Goal: Task Accomplishment & Management: Use online tool/utility

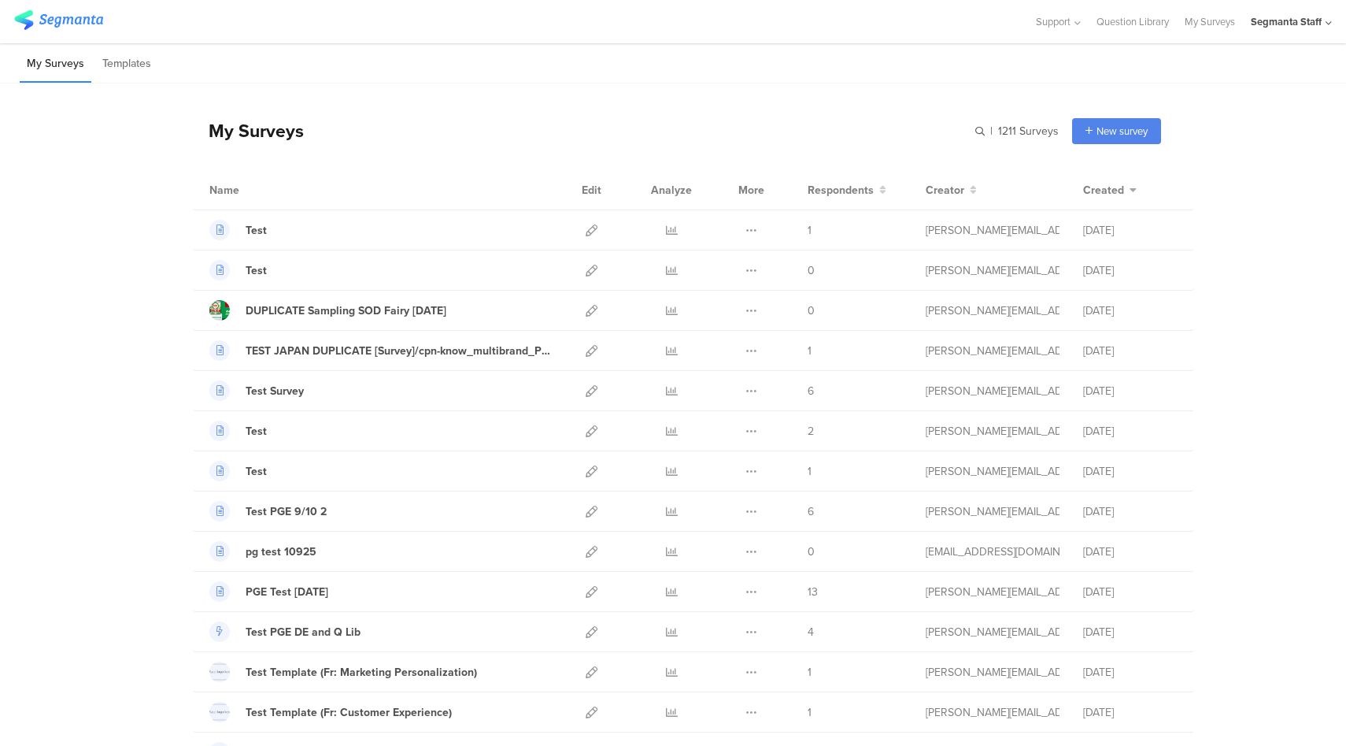
click at [1304, 16] on div "Segmanta Staff" at bounding box center [1286, 21] width 71 height 15
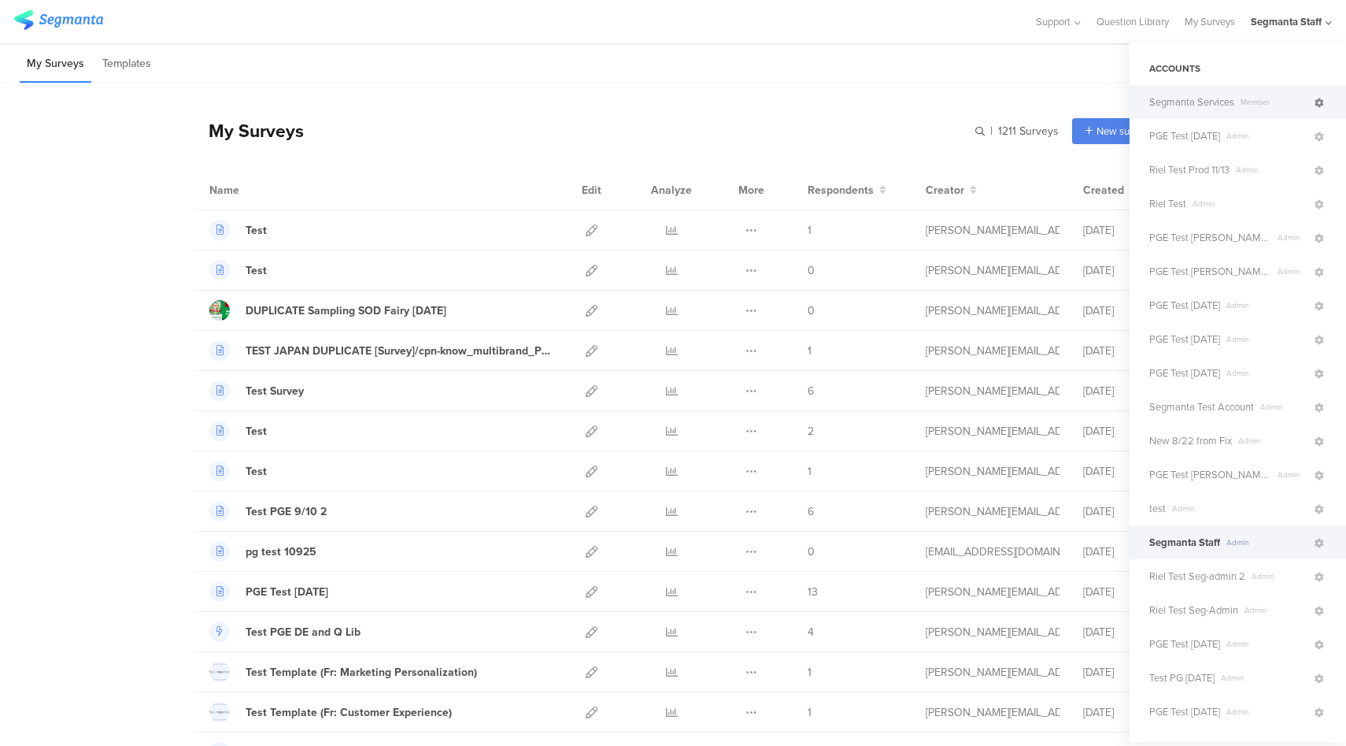
click at [1315, 106] on icon at bounding box center [1319, 102] width 9 height 9
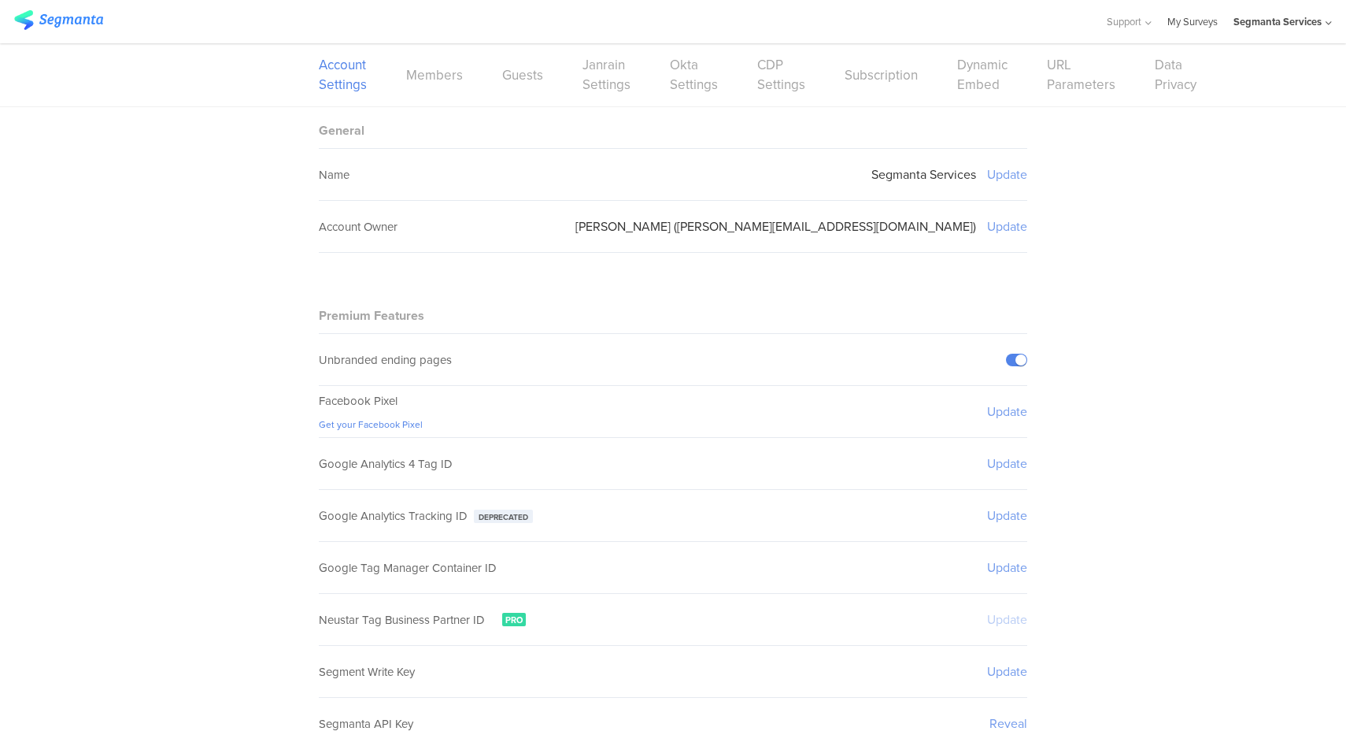
click at [1201, 28] on link "My Surveys" at bounding box center [1193, 21] width 50 height 43
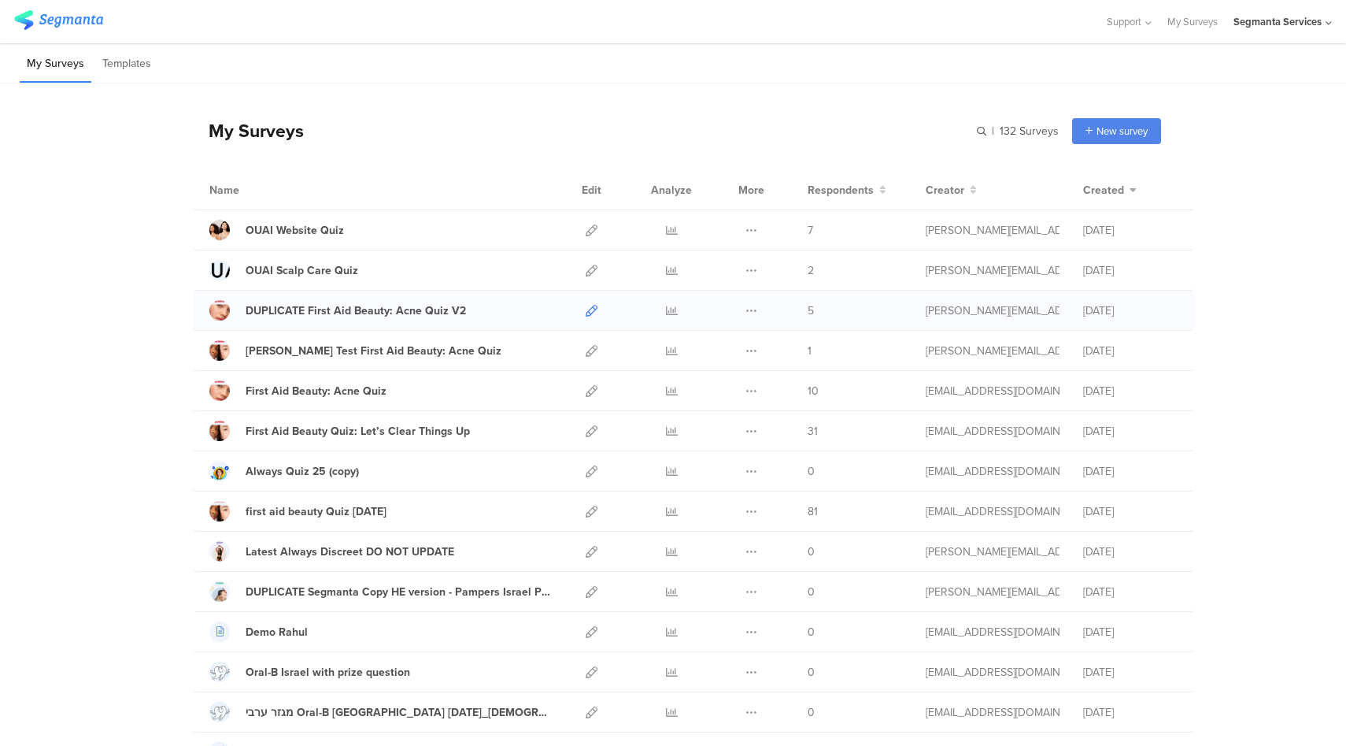
click at [586, 308] on icon at bounding box center [592, 311] width 12 height 12
click at [591, 231] on icon at bounding box center [592, 230] width 12 height 12
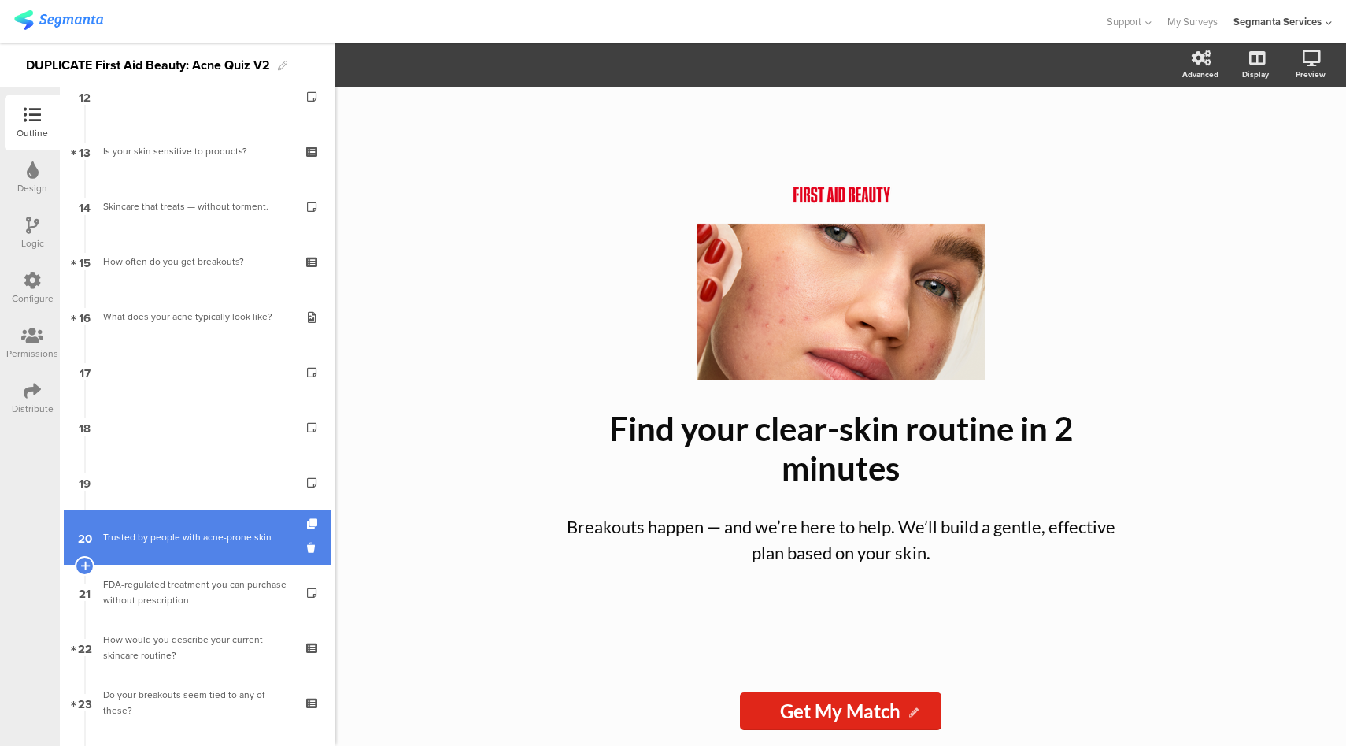
scroll to position [695, 0]
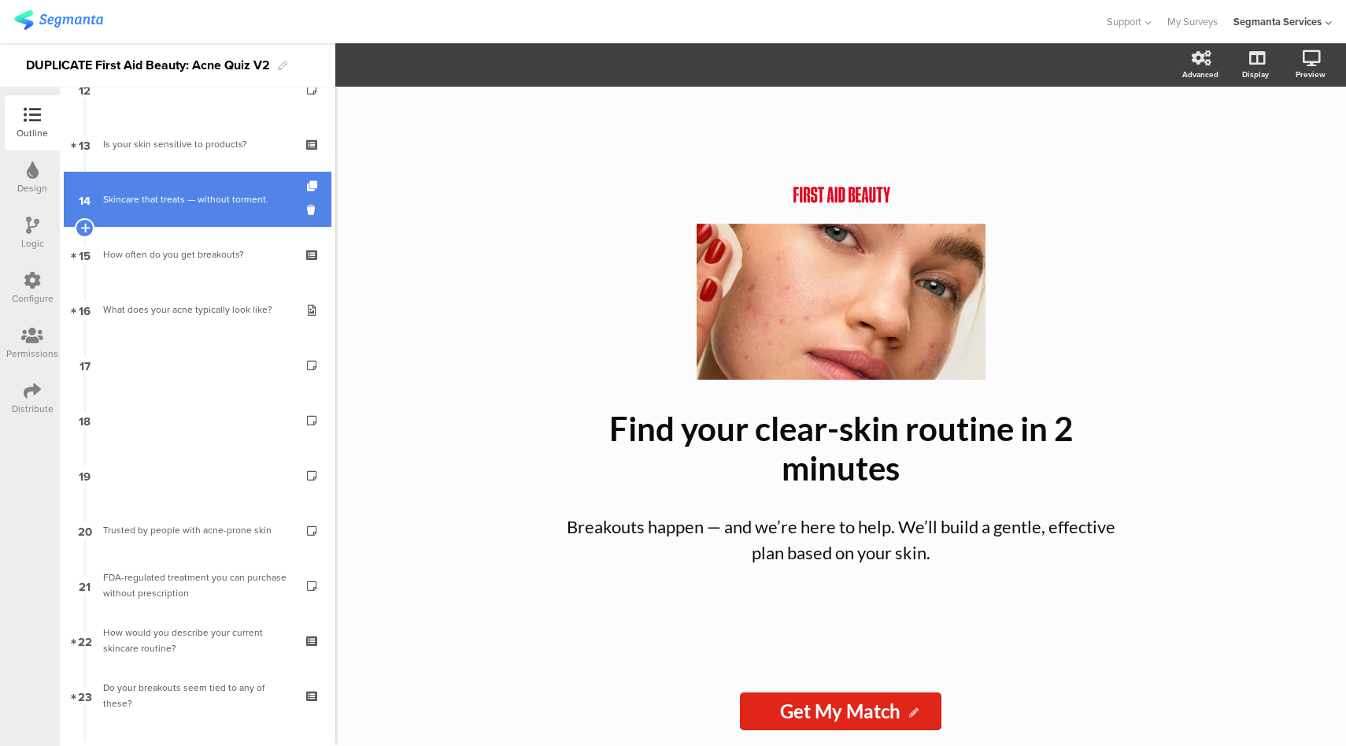
click at [247, 184] on link "14 Skincare that treats — without torment." at bounding box center [198, 199] width 268 height 55
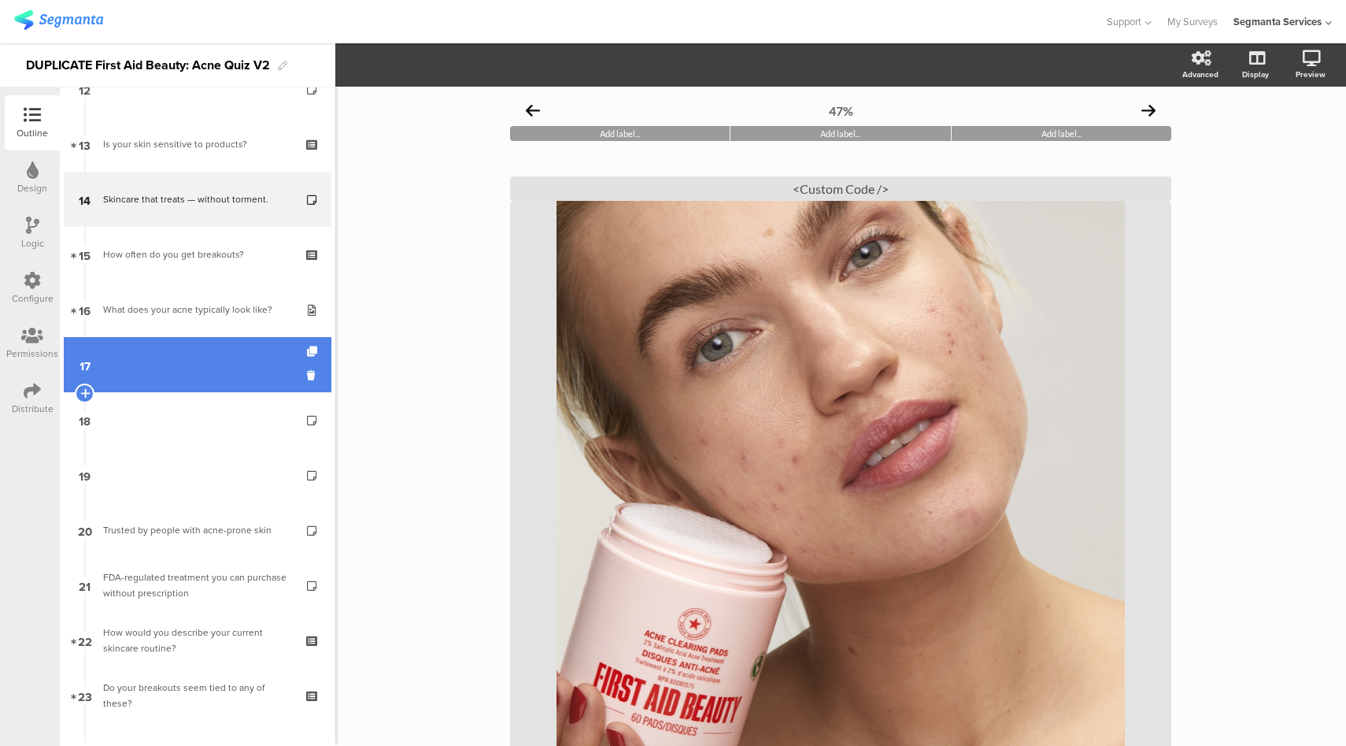
click at [254, 371] on link "17" at bounding box center [198, 364] width 268 height 55
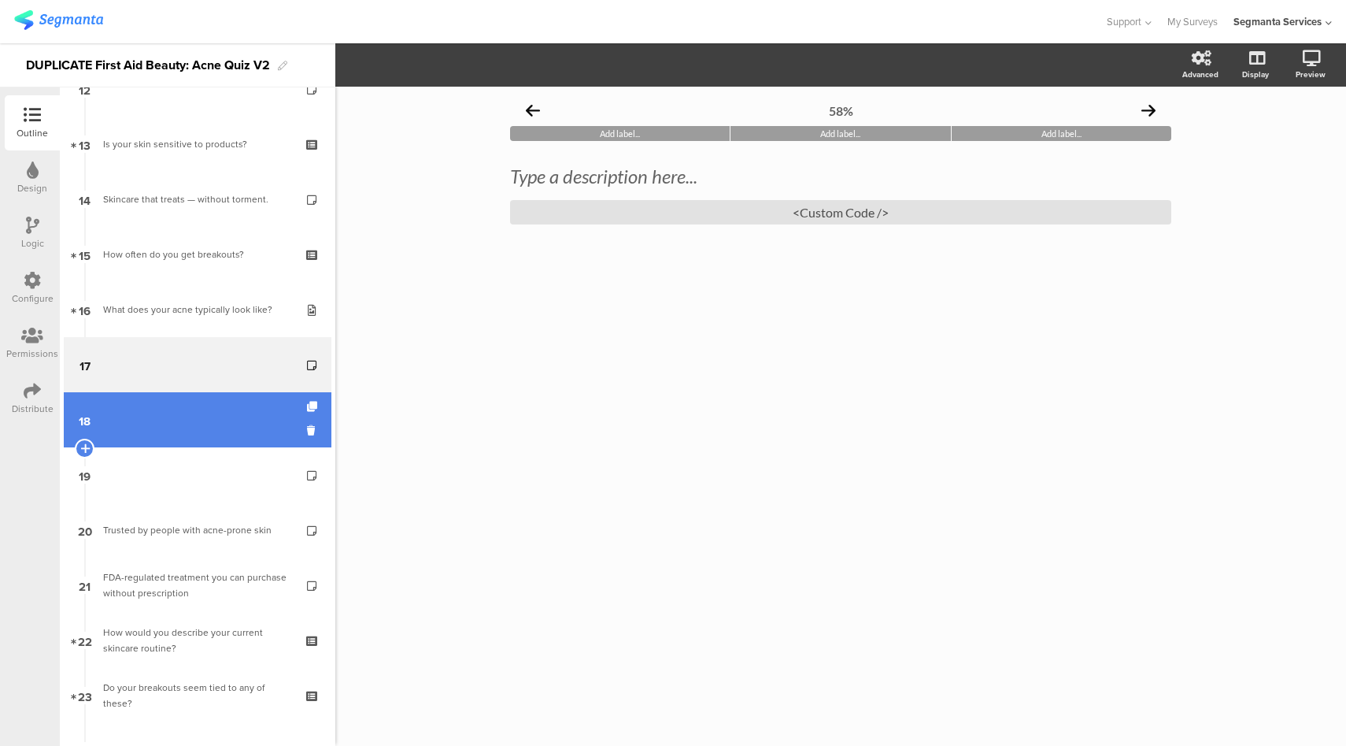
scroll to position [179, 0]
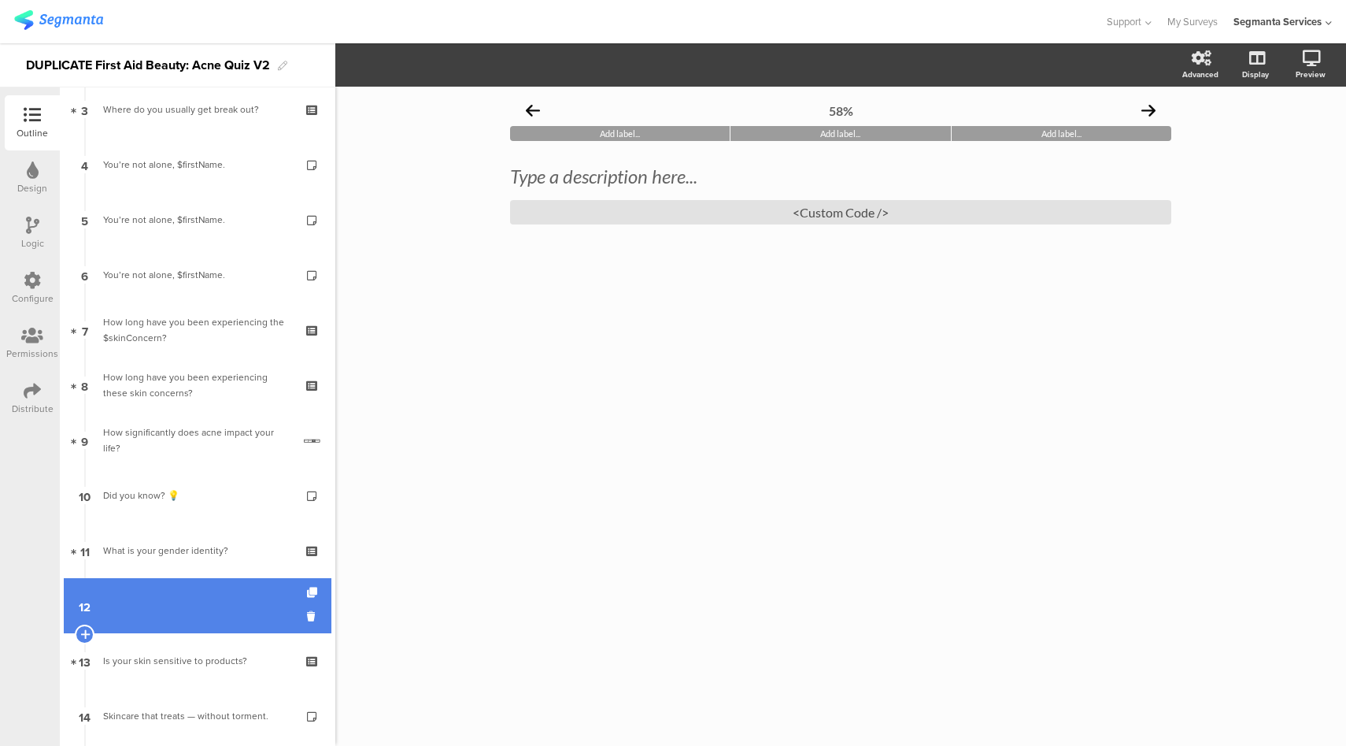
click at [206, 602] on link "12" at bounding box center [198, 605] width 268 height 55
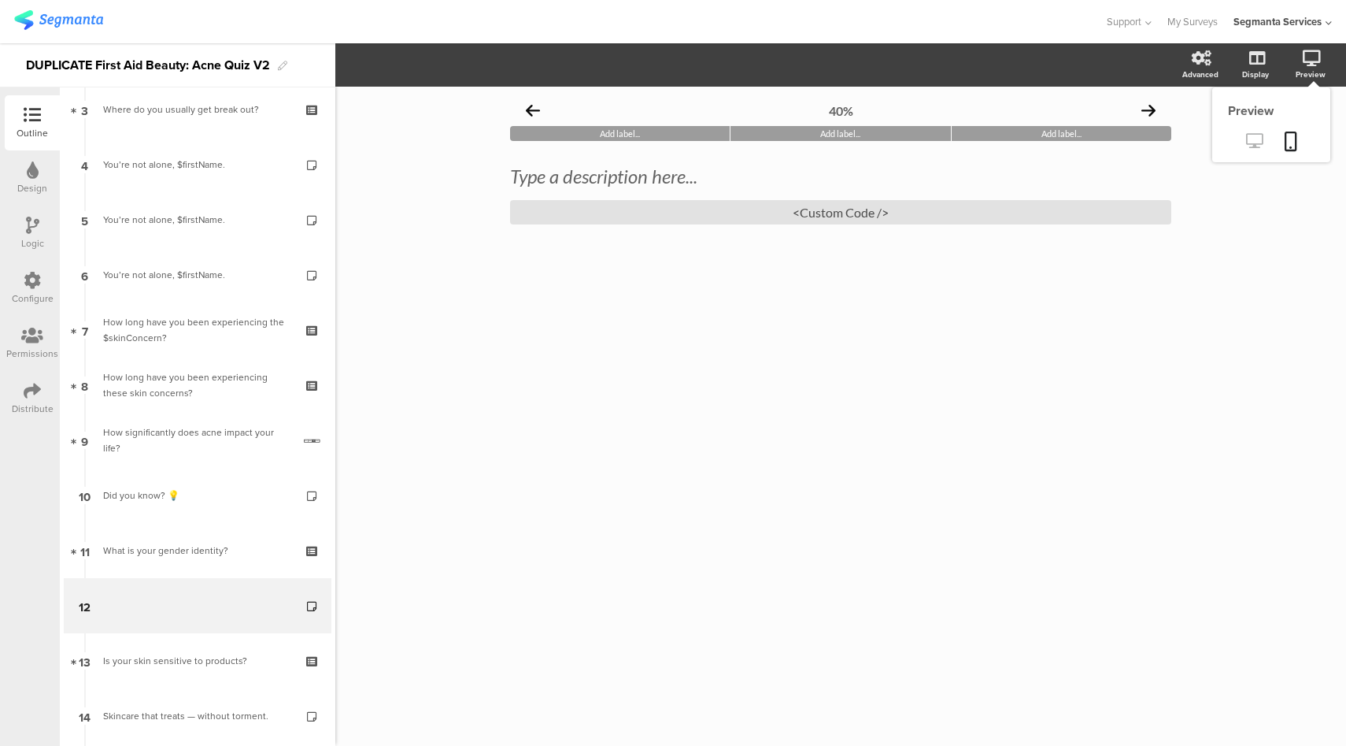
click at [1254, 147] on icon at bounding box center [1254, 140] width 17 height 15
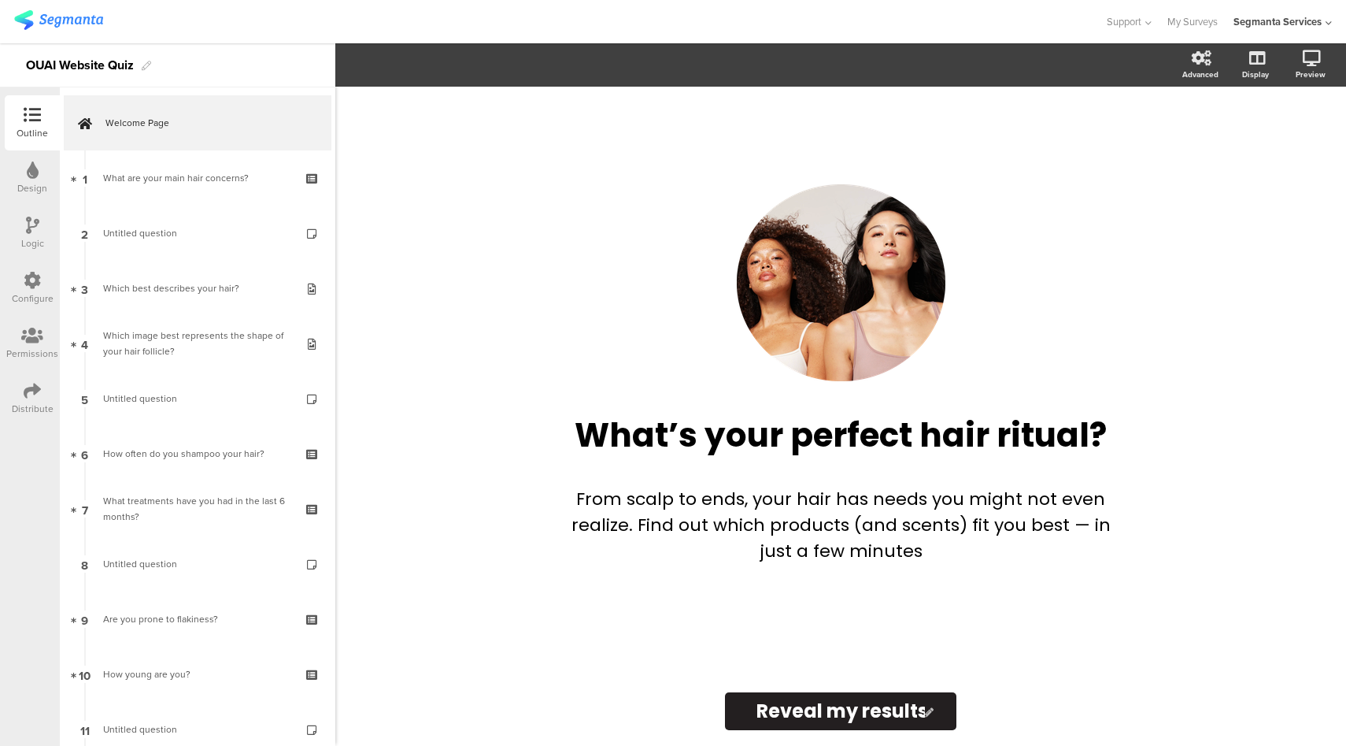
click at [29, 280] on icon at bounding box center [32, 280] width 17 height 17
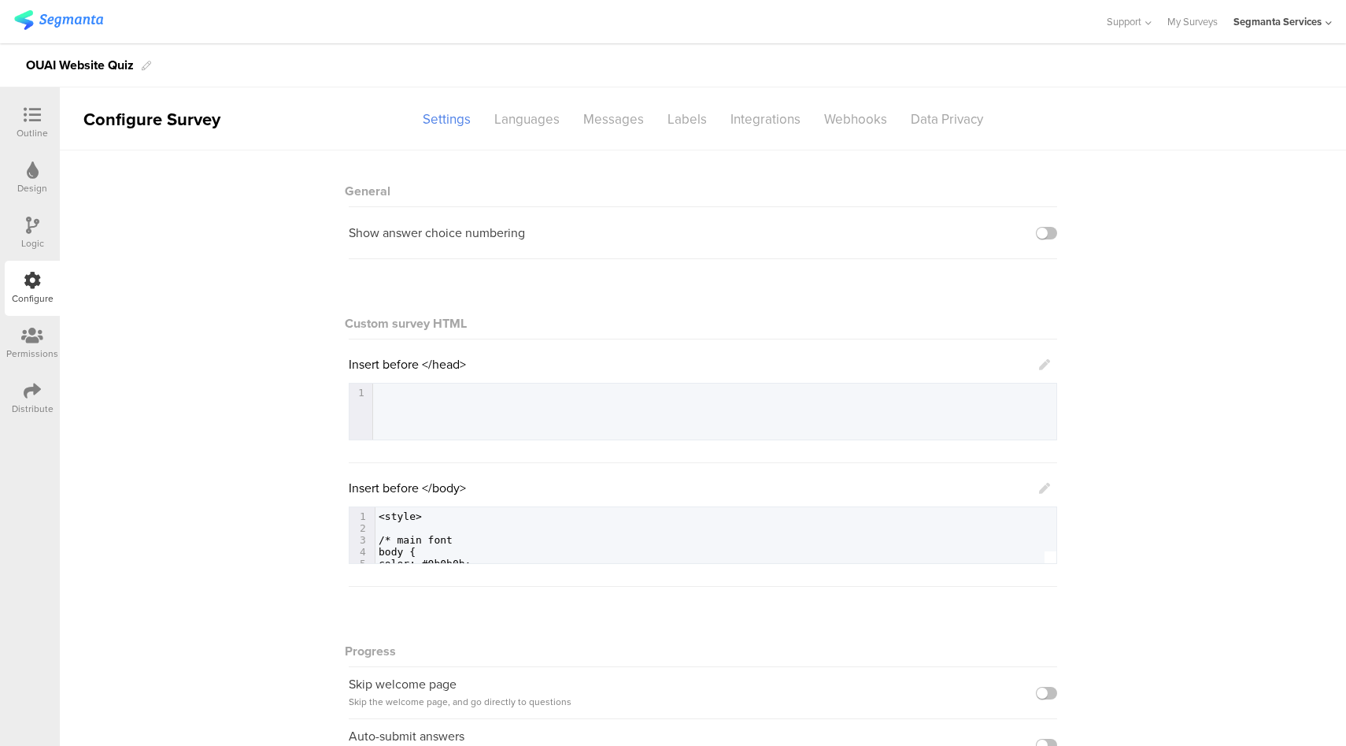
click at [35, 107] on icon at bounding box center [32, 114] width 17 height 17
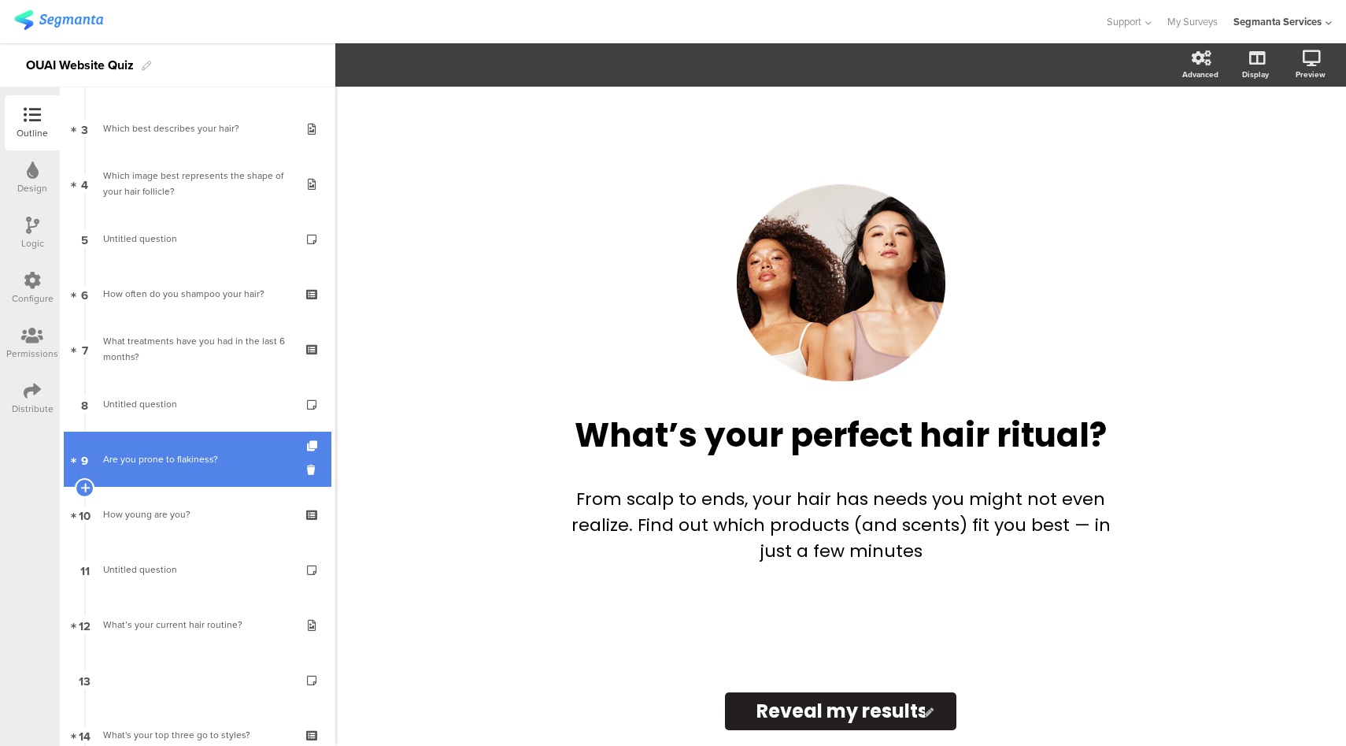
scroll to position [315, 0]
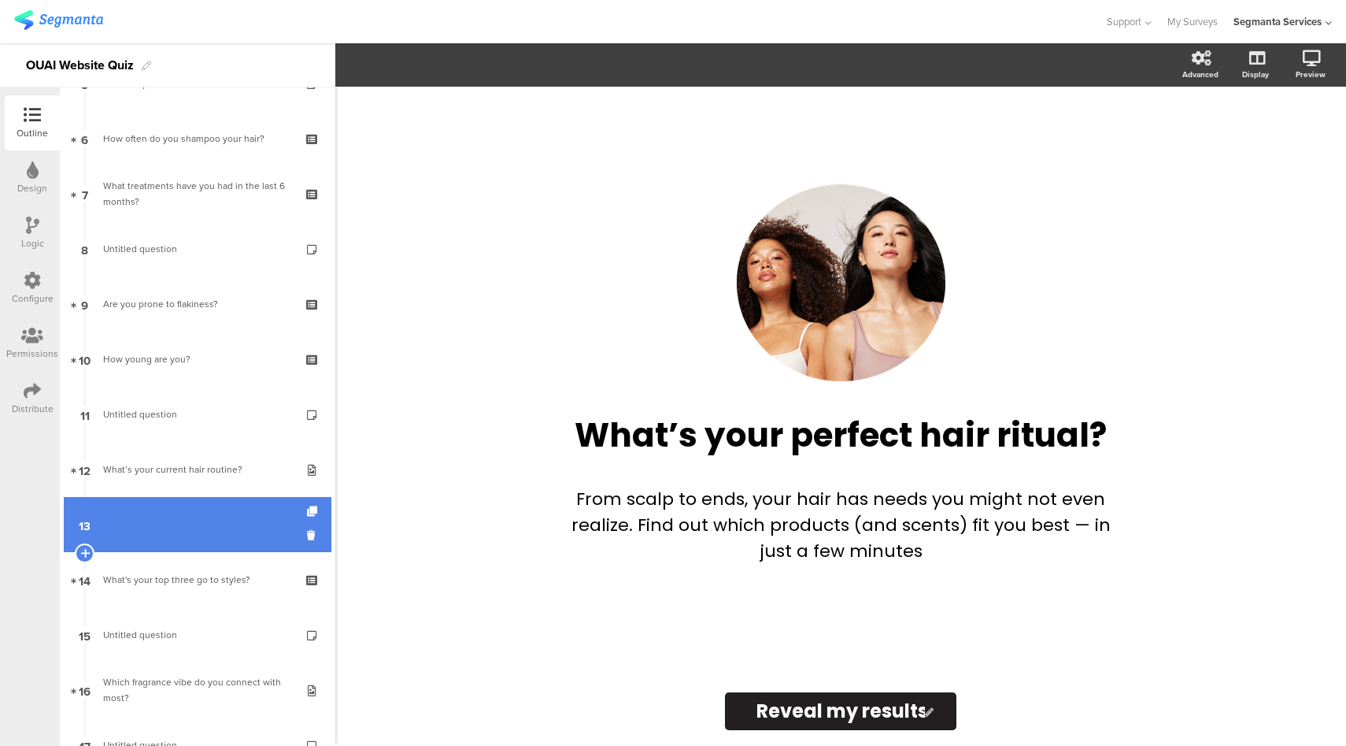
click at [177, 526] on link "13" at bounding box center [198, 524] width 268 height 55
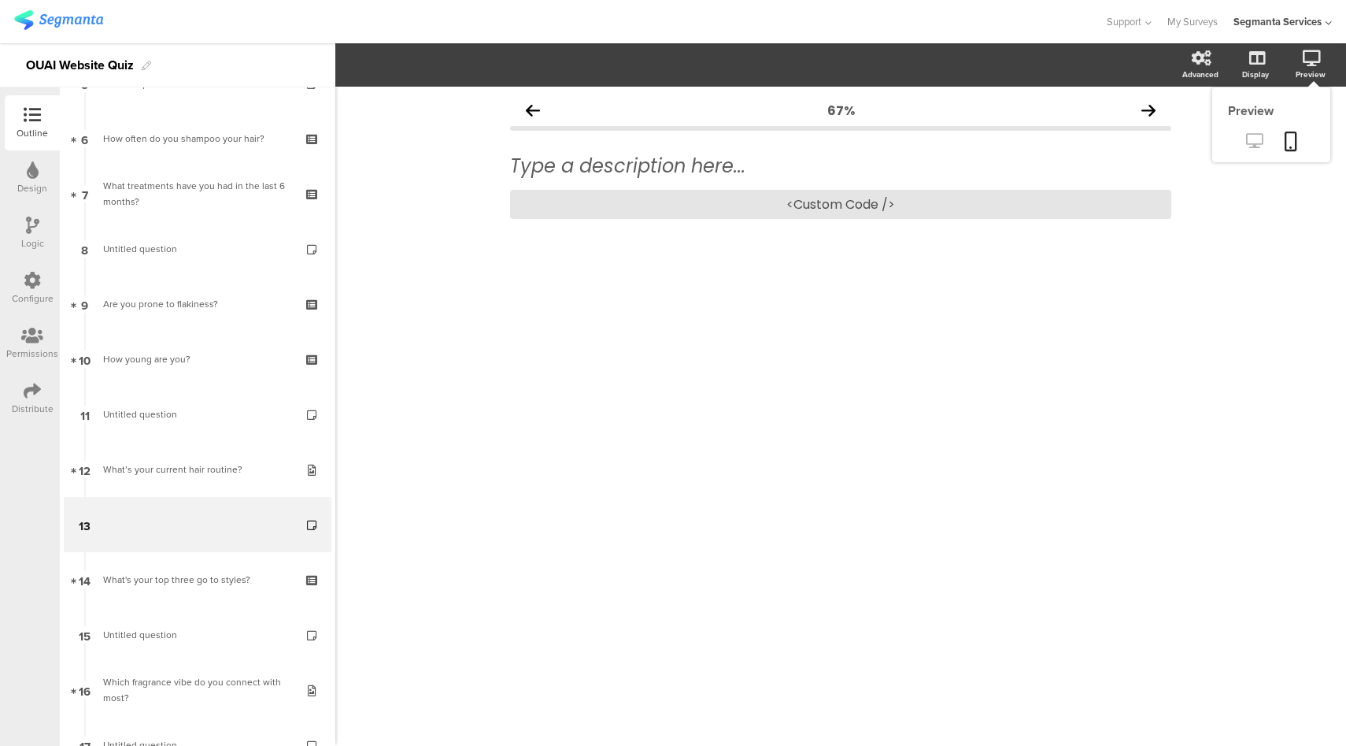
click at [1246, 144] on icon at bounding box center [1254, 140] width 17 height 15
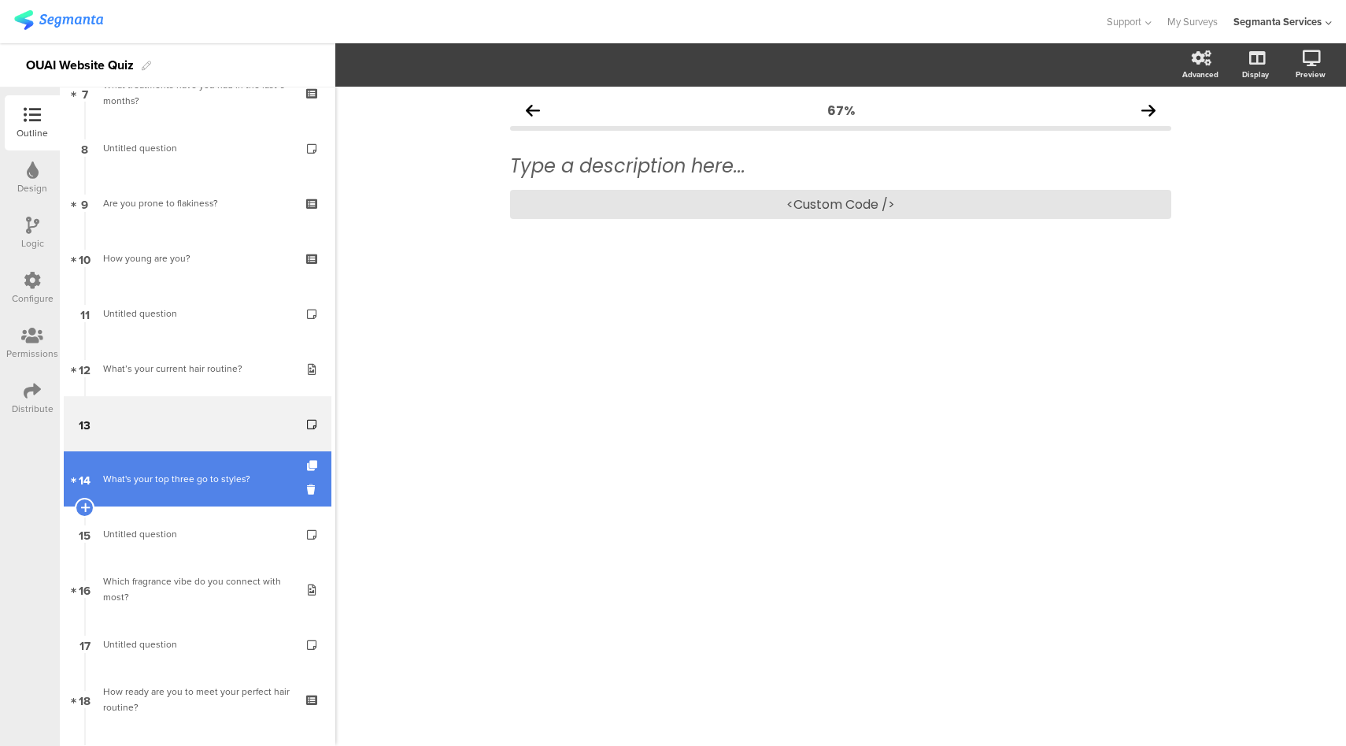
scroll to position [599, 0]
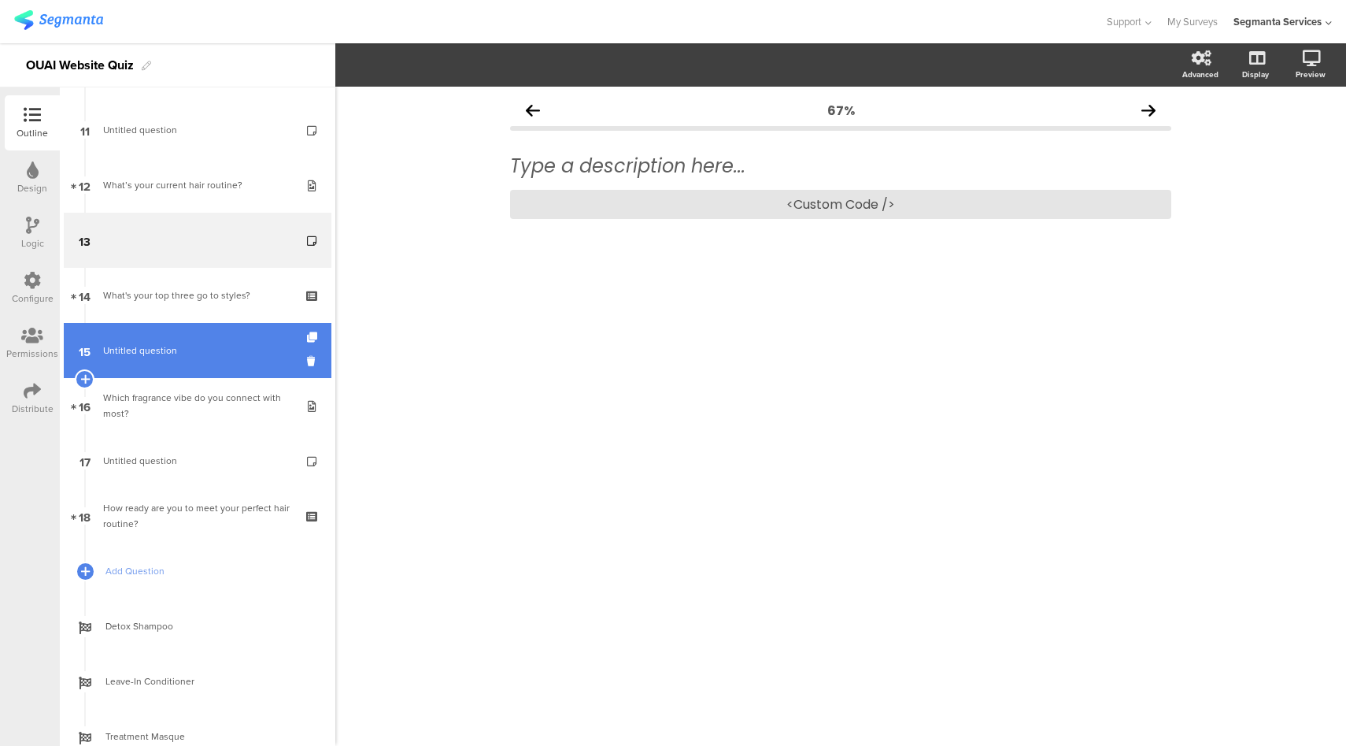
click at [232, 354] on span "Untitled question" at bounding box center [197, 350] width 188 height 16
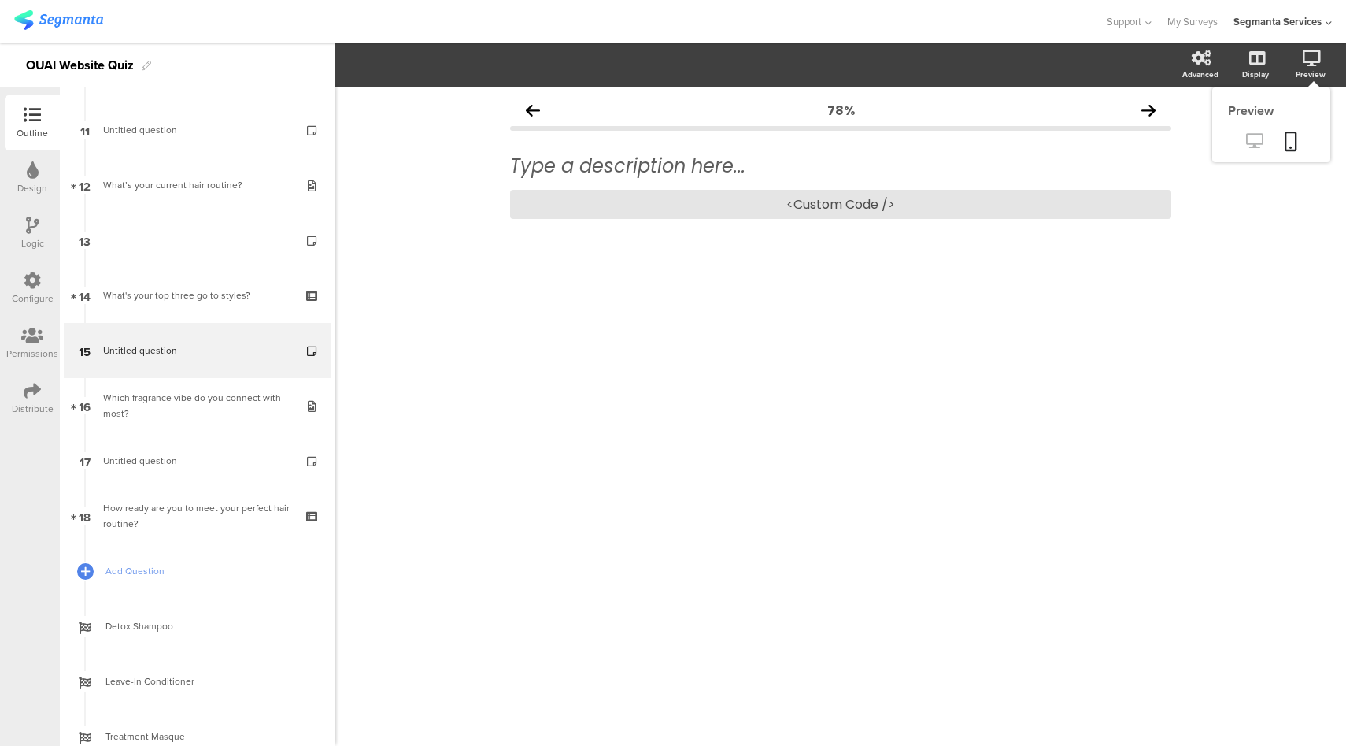
click at [1256, 148] on icon at bounding box center [1254, 140] width 17 height 15
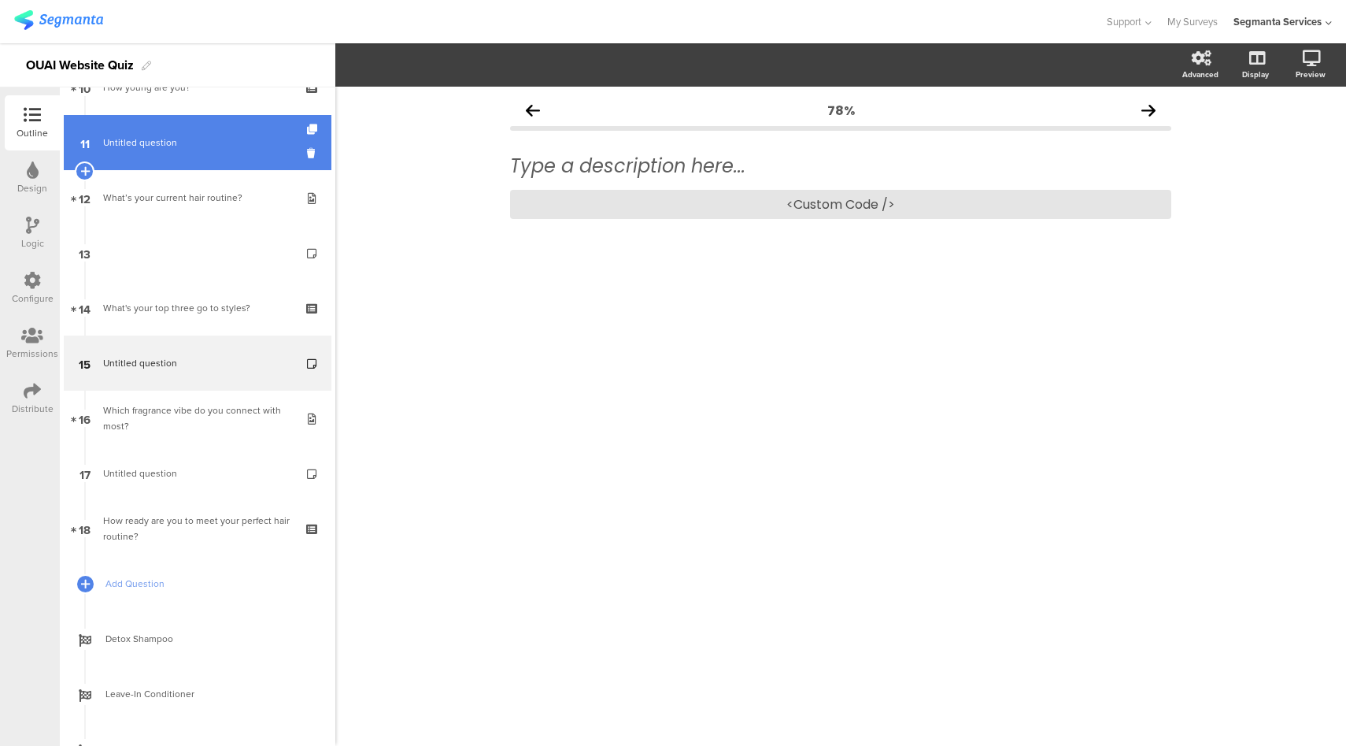
scroll to position [587, 0]
click at [226, 149] on span "Untitled question" at bounding box center [197, 143] width 188 height 16
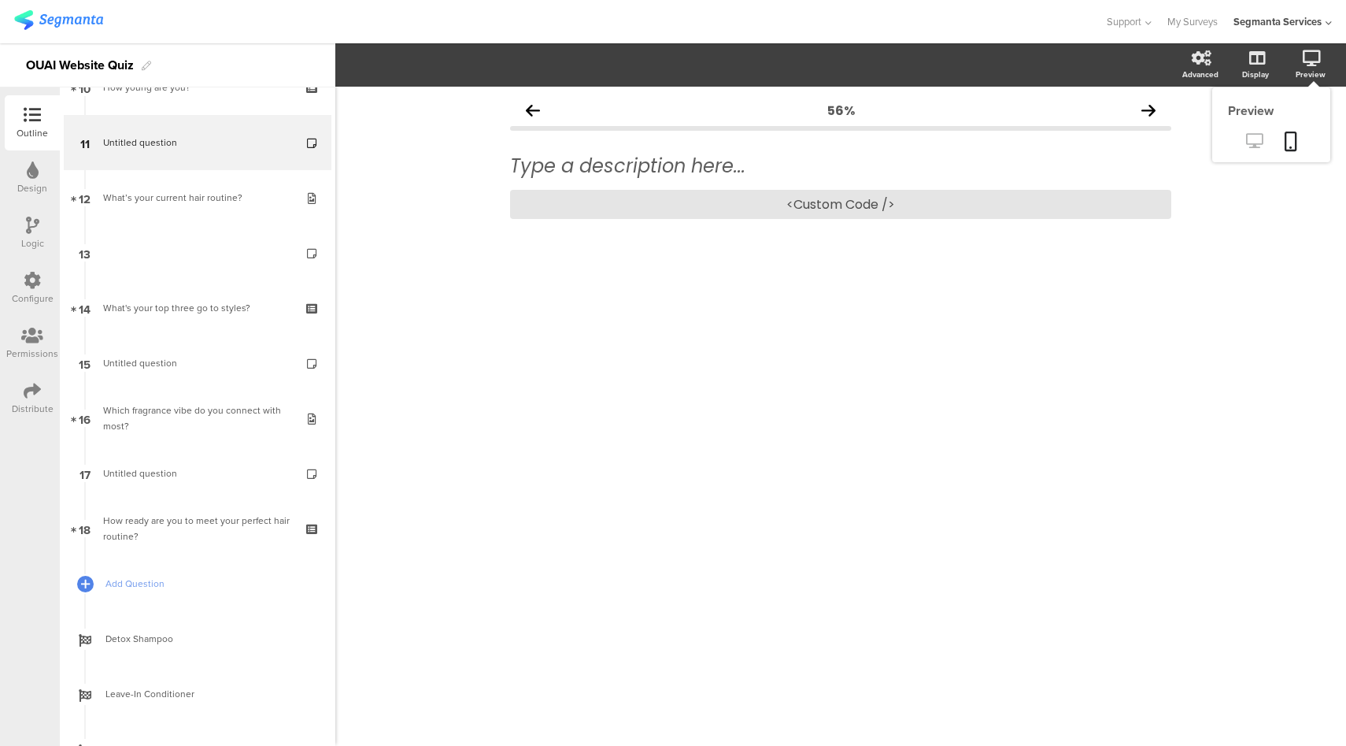
click at [1257, 144] on icon at bounding box center [1254, 140] width 17 height 15
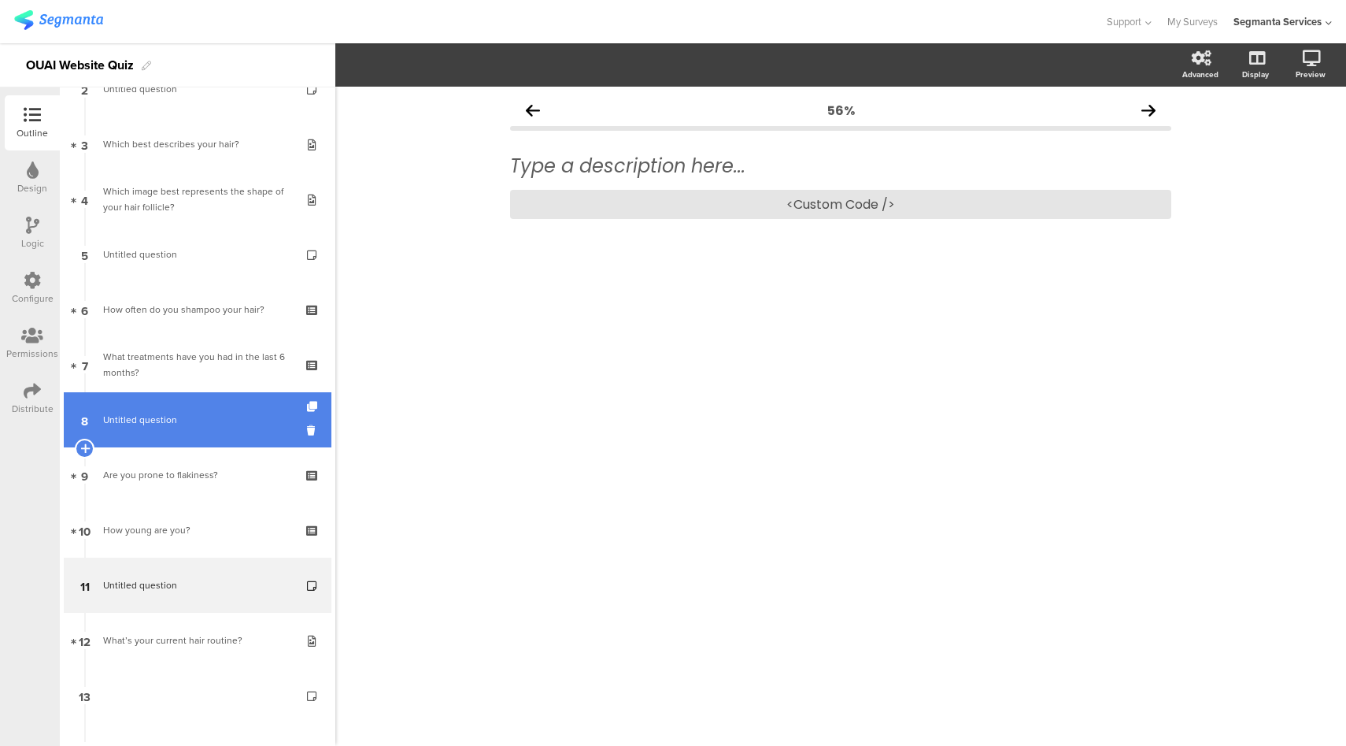
scroll to position [143, 0]
click at [238, 431] on link "8 Untitled question" at bounding box center [198, 420] width 268 height 55
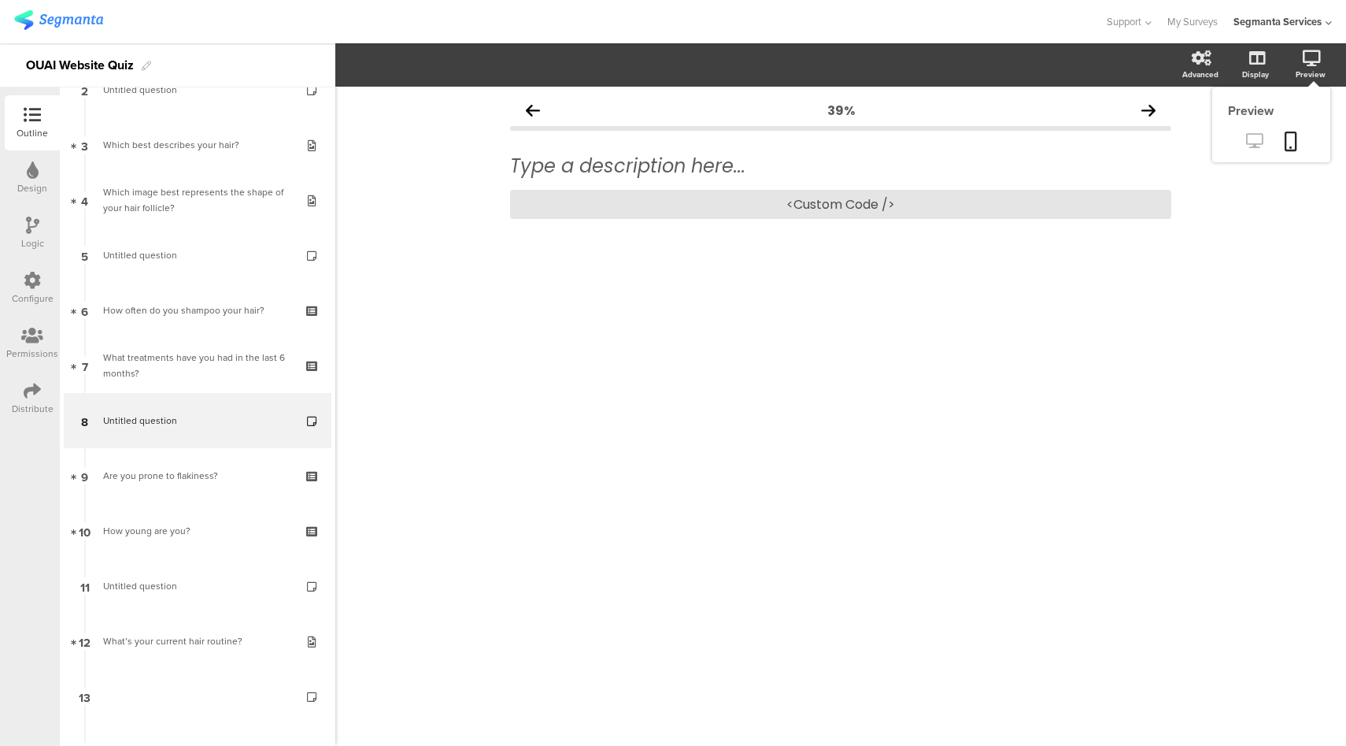
click at [1257, 151] on link at bounding box center [1254, 142] width 39 height 26
click at [863, 205] on div "<Custom Code />" at bounding box center [840, 204] width 661 height 29
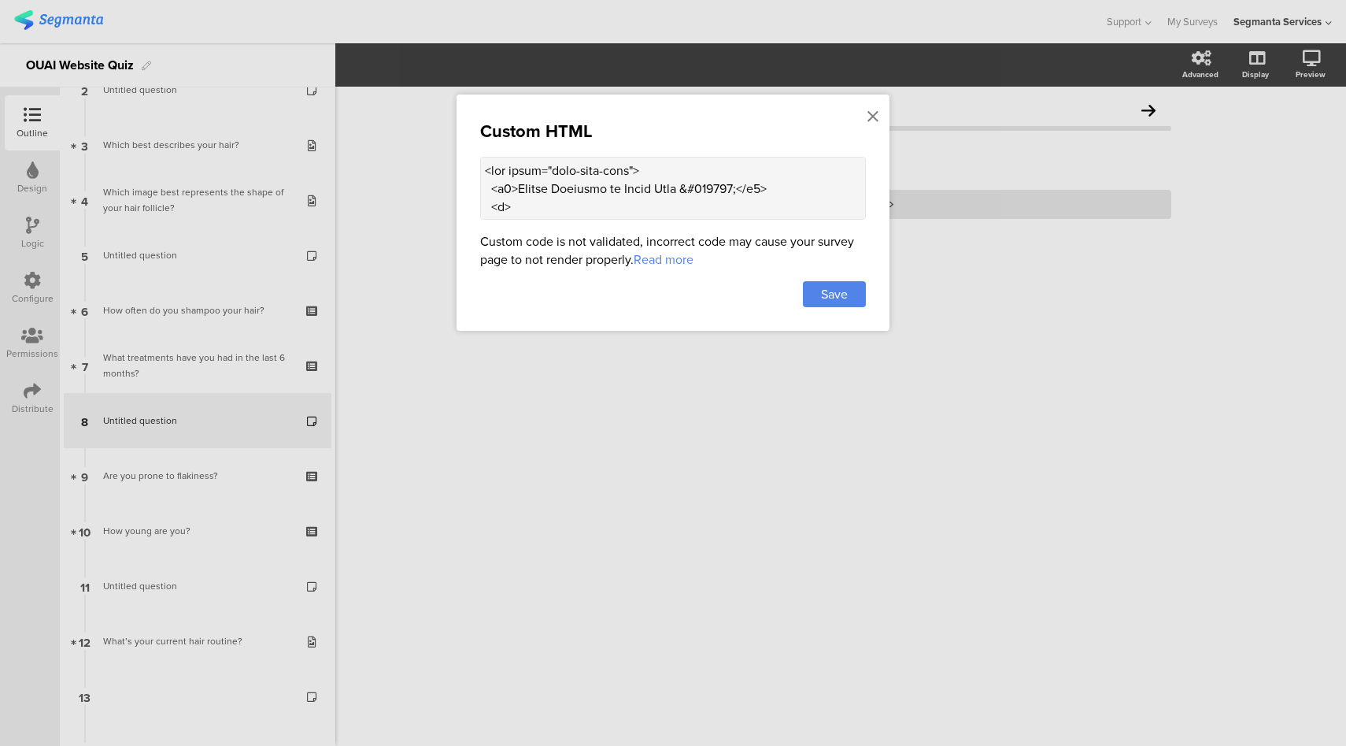
click at [679, 190] on textarea at bounding box center [673, 188] width 386 height 63
click at [873, 116] on icon at bounding box center [873, 116] width 11 height 17
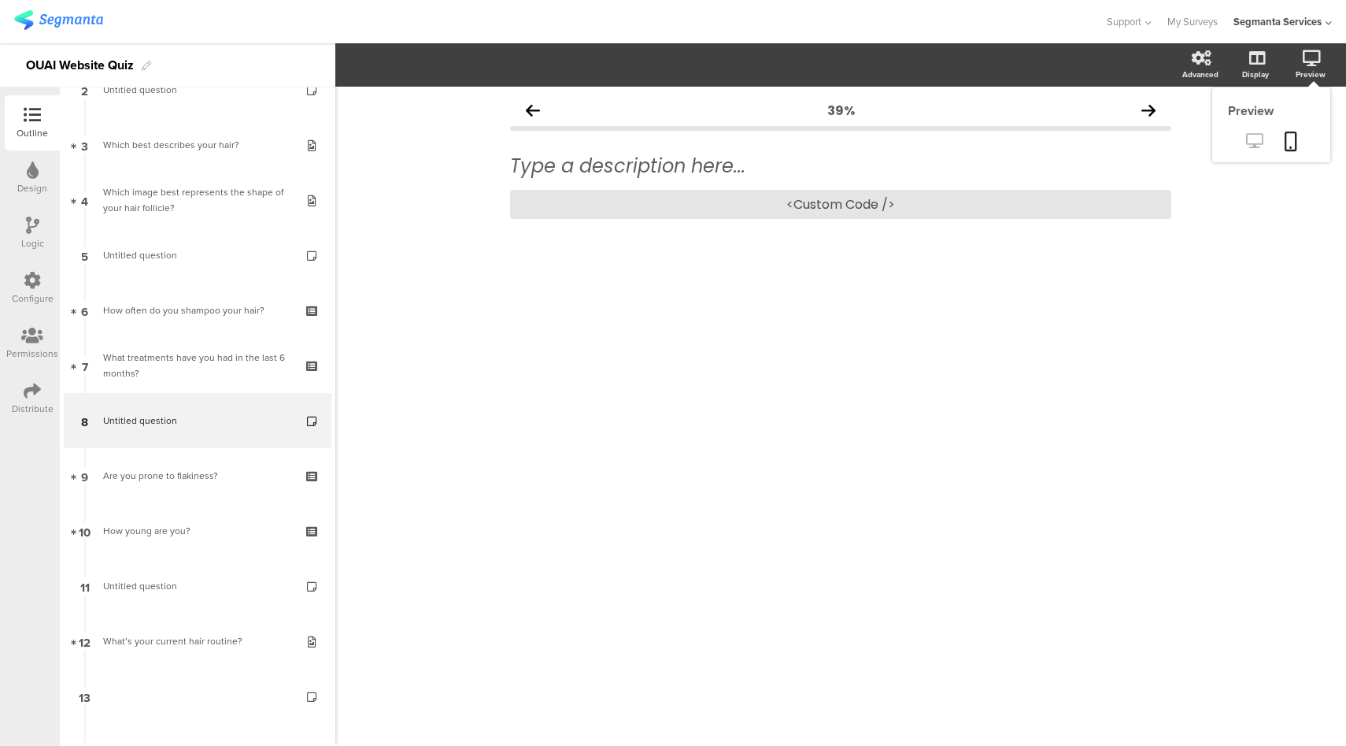
click at [1245, 144] on link at bounding box center [1254, 142] width 39 height 26
